Goal: Obtain resource: Download file/media

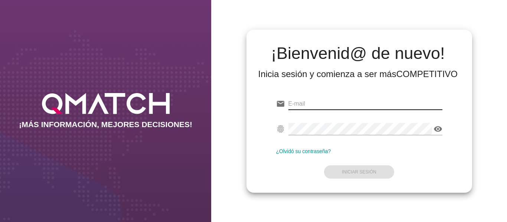
click at [320, 108] on input "email" at bounding box center [365, 104] width 154 height 12
click at [358, 104] on input "[PERSON_NAME].catalan@cencosudcl" at bounding box center [365, 104] width 154 height 12
click at [357, 102] on input "[PERSON_NAME].catalan@cencosudcl" at bounding box center [365, 104] width 154 height 12
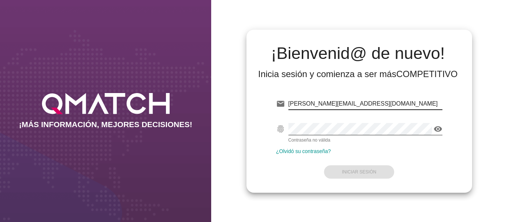
type input "[PERSON_NAME][EMAIL_ADDRESS][DOMAIN_NAME]"
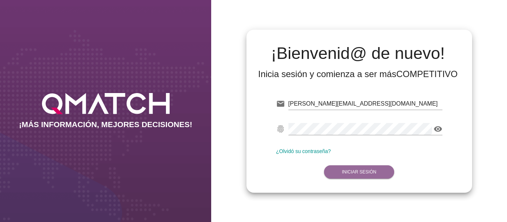
click at [377, 172] on button "Iniciar Sesión" at bounding box center [359, 172] width 70 height 13
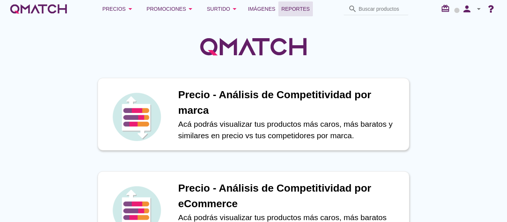
click at [306, 9] on span "Reportes" at bounding box center [295, 8] width 29 height 9
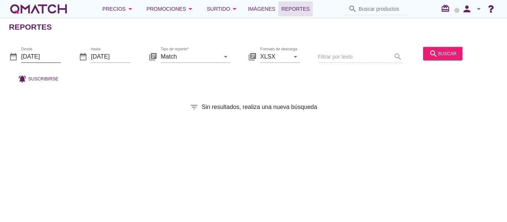
click at [36, 53] on input "[DATE]" at bounding box center [41, 56] width 40 height 12
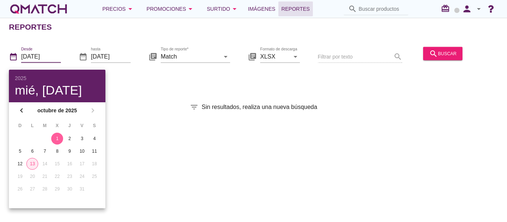
click at [34, 165] on div "13" at bounding box center [32, 164] width 11 height 7
type input "[DATE]"
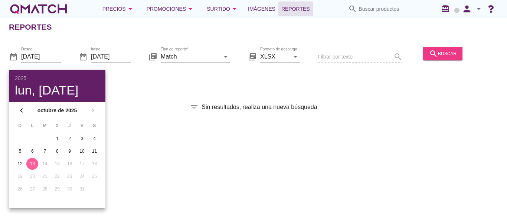
click at [460, 48] on button "search buscar" at bounding box center [442, 53] width 39 height 13
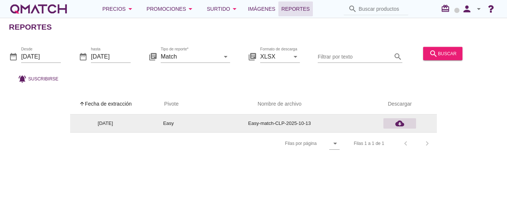
click at [397, 125] on icon "cloud_download" at bounding box center [399, 123] width 9 height 9
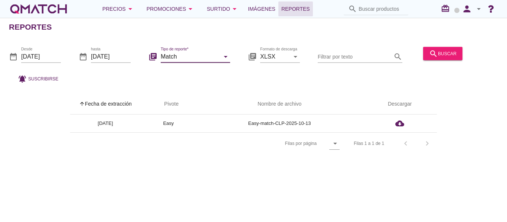
click at [191, 56] on input "Match" at bounding box center [190, 56] width 59 height 12
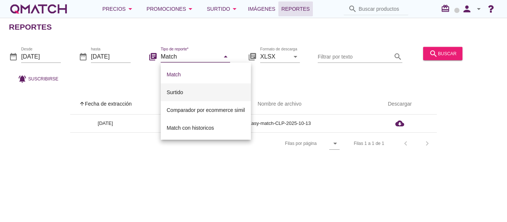
click at [189, 87] on div "Surtido" at bounding box center [206, 93] width 78 height 18
type input "Surtido"
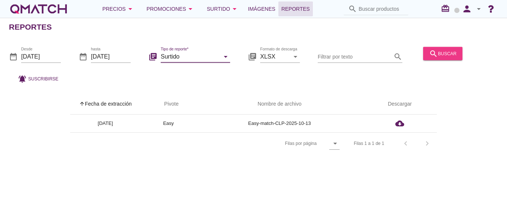
click at [443, 53] on div "search buscar" at bounding box center [442, 53] width 27 height 9
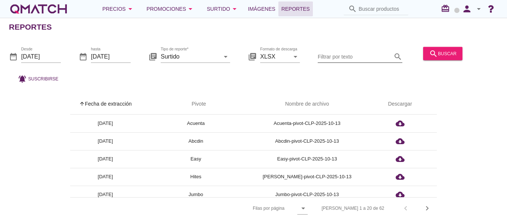
click at [336, 57] on input "Filtrar por texto" at bounding box center [355, 56] width 74 height 12
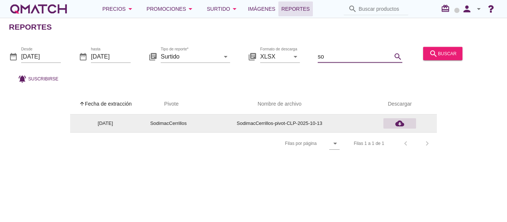
type input "so"
click at [398, 123] on icon "cloud_download" at bounding box center [399, 123] width 9 height 9
